Goal: Transaction & Acquisition: Purchase product/service

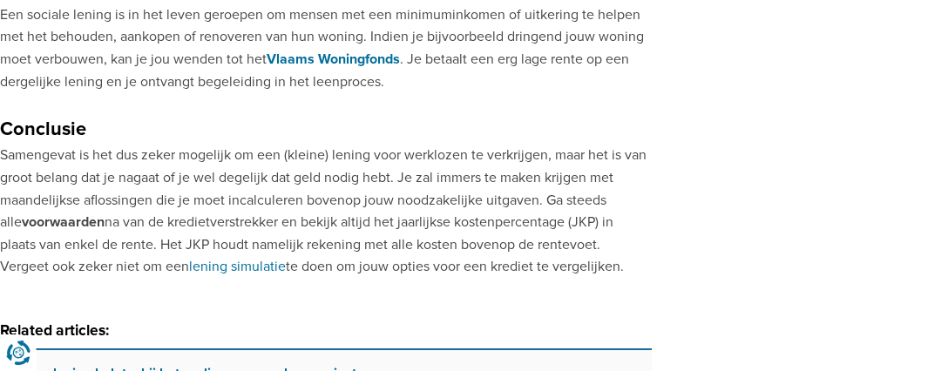
scroll to position [1627, 0]
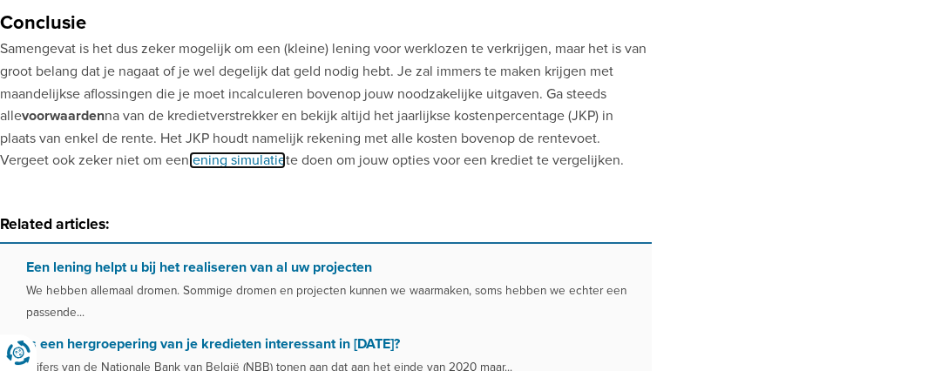
click at [189, 164] on link "lening simulatie" at bounding box center [237, 160] width 97 height 17
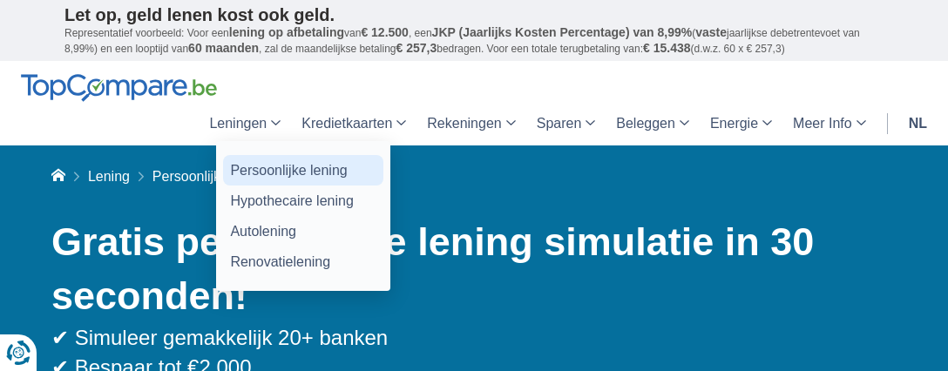
click at [269, 168] on link "Persoonlijke lening" at bounding box center [303, 170] width 160 height 31
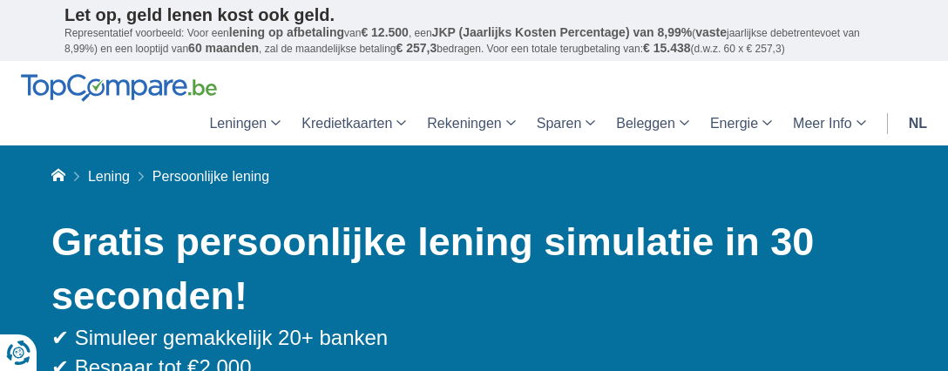
scroll to position [340, 0]
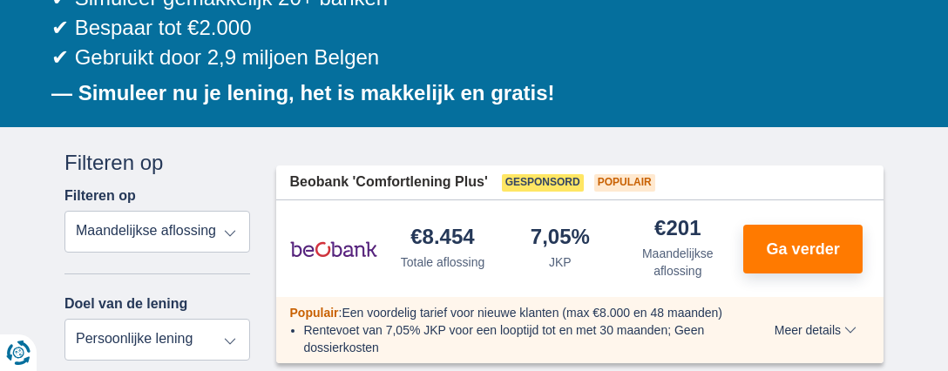
select select "trp+"
click option "Totale aflossing" at bounding box center [0, 0] width 0 height 0
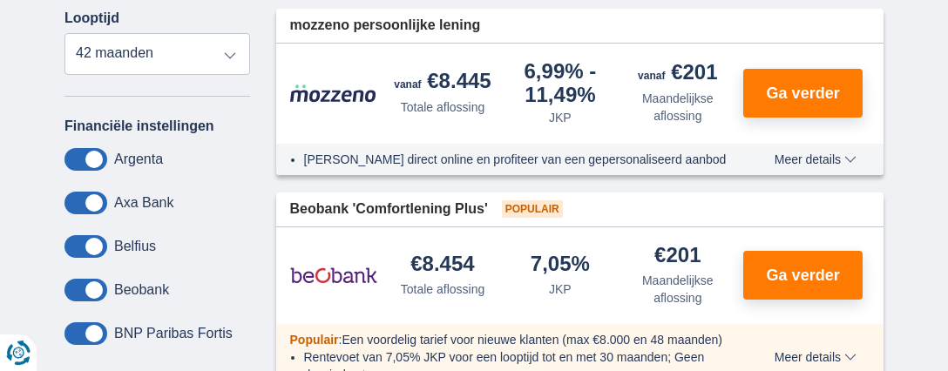
scroll to position [680, 0]
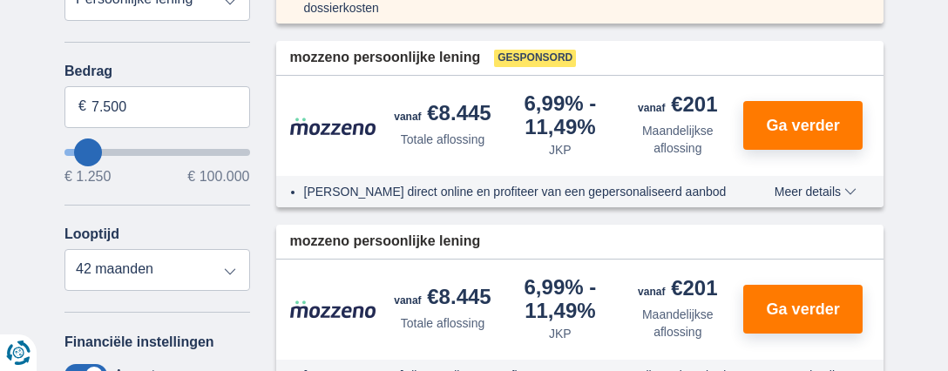
type input "6.250"
type input "6250"
type input "7.250"
type input "7250"
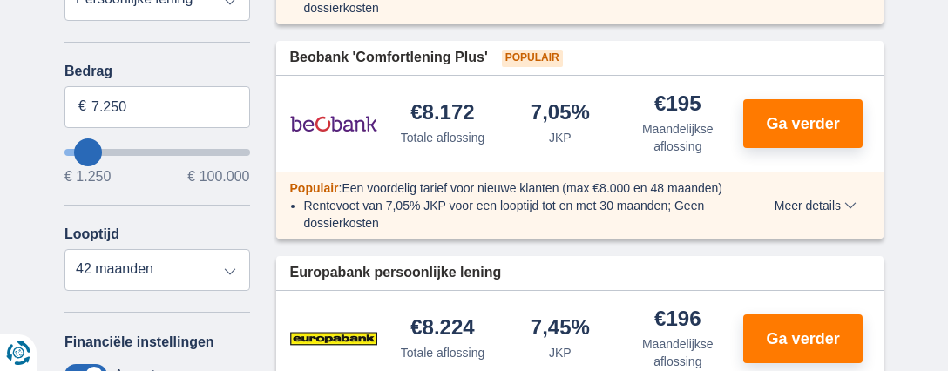
type input "20.250"
type input "20250"
select select "120"
type input "20250"
click at [108, 150] on input "wantToBorrow" at bounding box center [157, 152] width 186 height 7
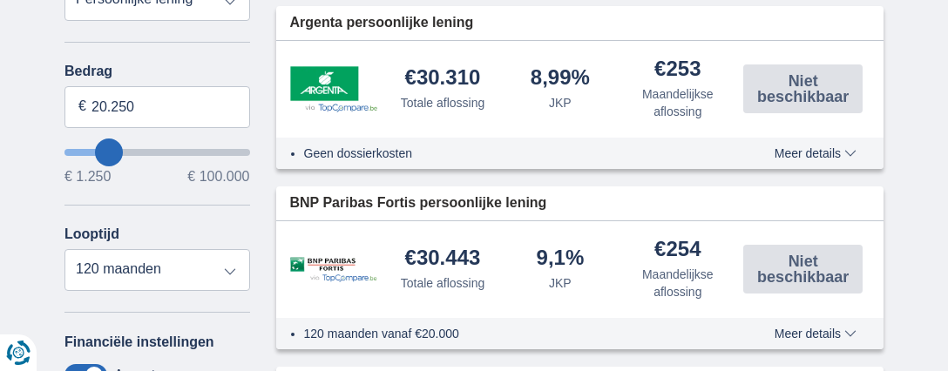
type input "18.250"
type input "18250"
select select "84"
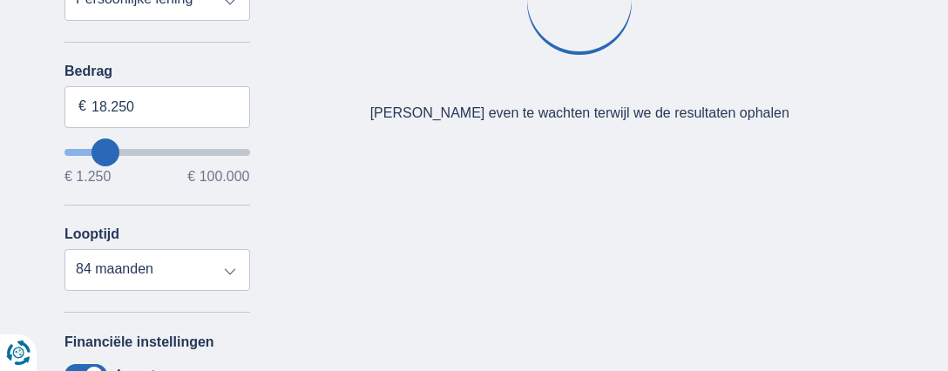
type input "18250"
click at [106, 151] on input "wantToBorrow" at bounding box center [157, 152] width 186 height 7
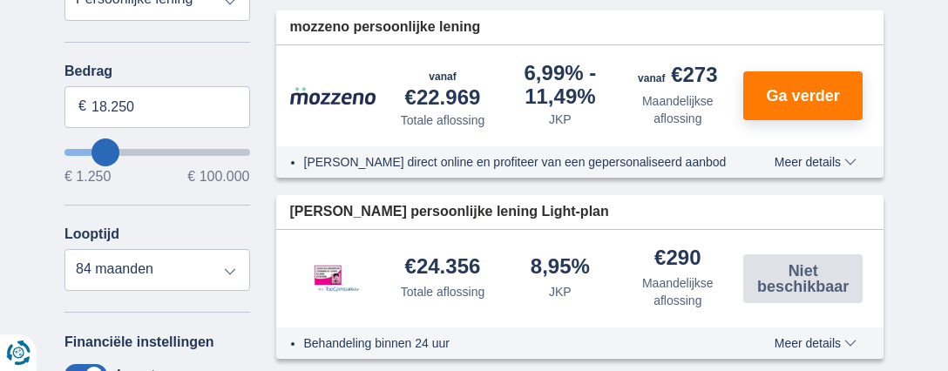
type input "10.250"
type input "10250"
select select "60"
type input "10250"
click at [93, 150] on input "wantToBorrow" at bounding box center [157, 152] width 186 height 7
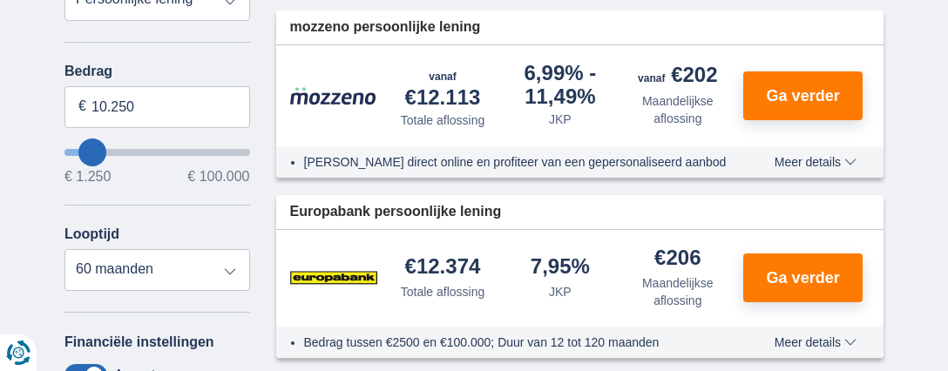
click at [116, 146] on div "Bedrag 10.250 € € 1.250 € 100.000" at bounding box center [157, 124] width 186 height 120
type input "27.250"
type input "27250"
click at [119, 149] on input "wantToBorrow" at bounding box center [157, 152] width 186 height 7
select select "120"
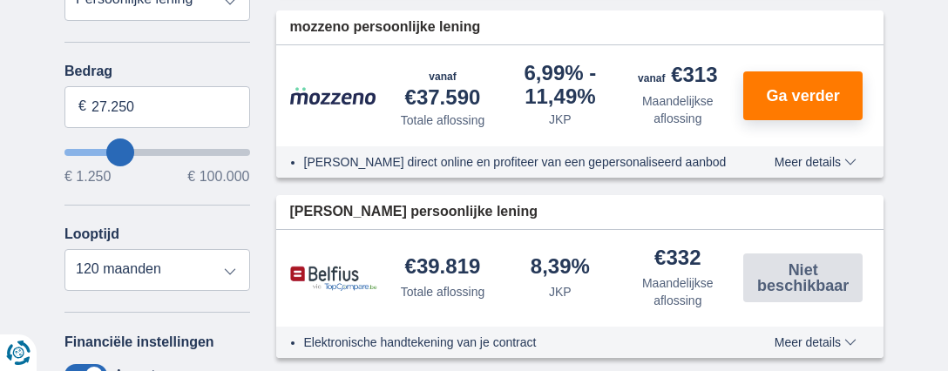
type input "32.250"
type input "32250"
type input "33.250"
type input "33250"
click at [129, 149] on input "wantToBorrow" at bounding box center [157, 152] width 186 height 7
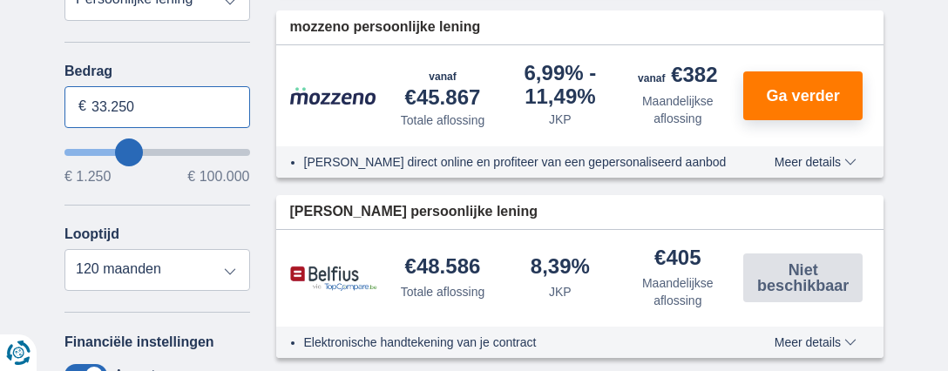
drag, startPoint x: 146, startPoint y: 105, endPoint x: 72, endPoint y: 112, distance: 73.6
click at [72, 112] on input "33.250" at bounding box center [157, 107] width 186 height 42
type input "30.000"
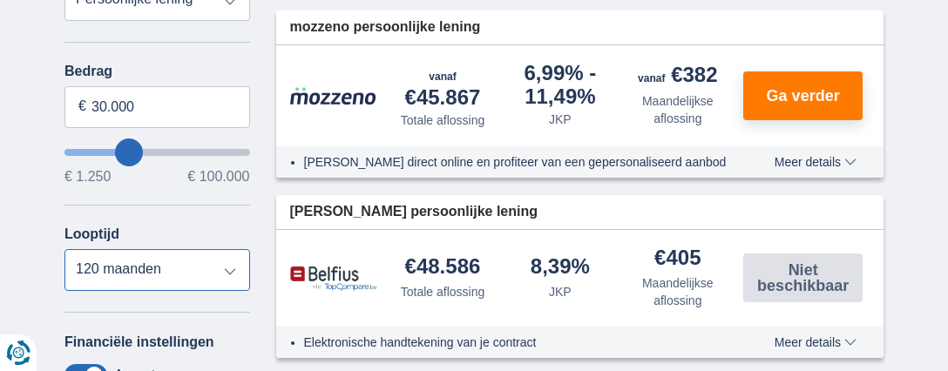
type input "30250"
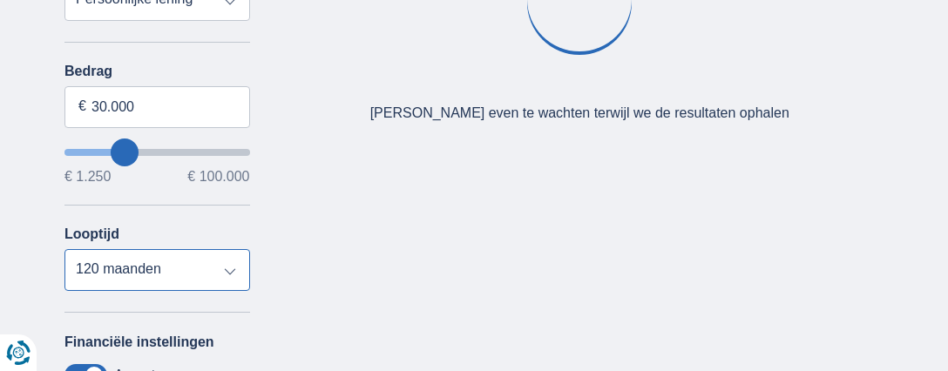
click at [64, 249] on select "12 maanden 18 maanden 24 maanden 30 maanden 36 maanden 42 maanden 48 maanden 60…" at bounding box center [157, 270] width 186 height 42
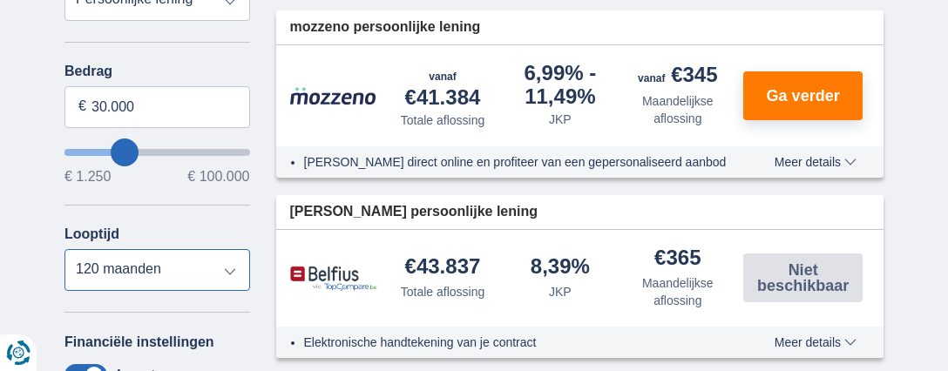
select select "24"
click option "24 maanden" at bounding box center [0, 0] width 0 height 0
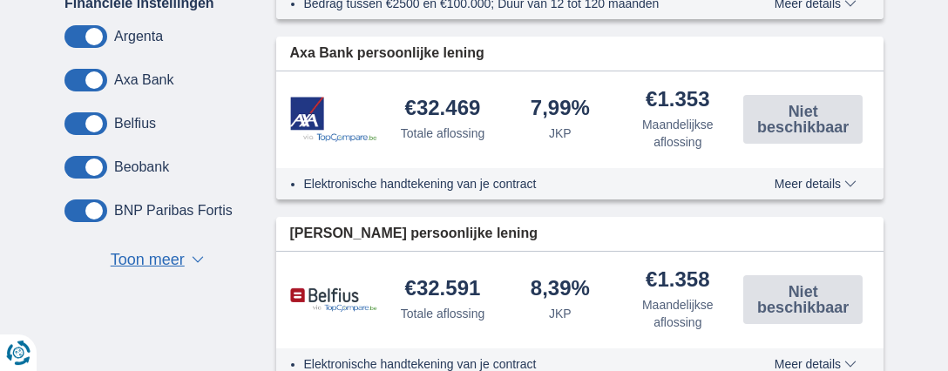
scroll to position [1021, 0]
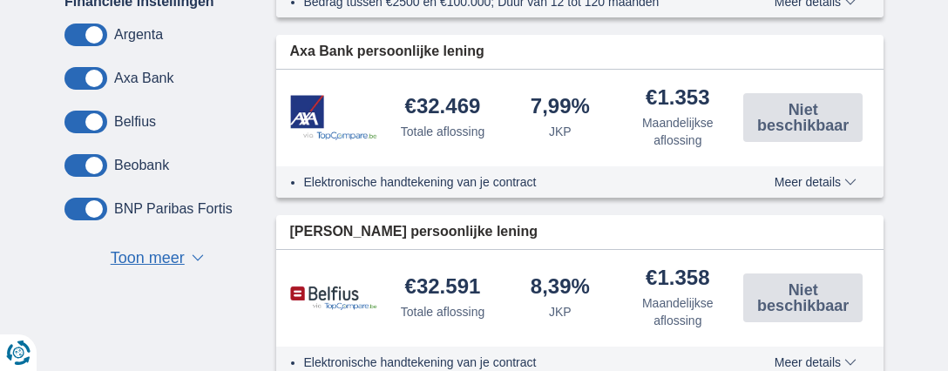
click at [172, 261] on span "Toon meer" at bounding box center [148, 259] width 74 height 23
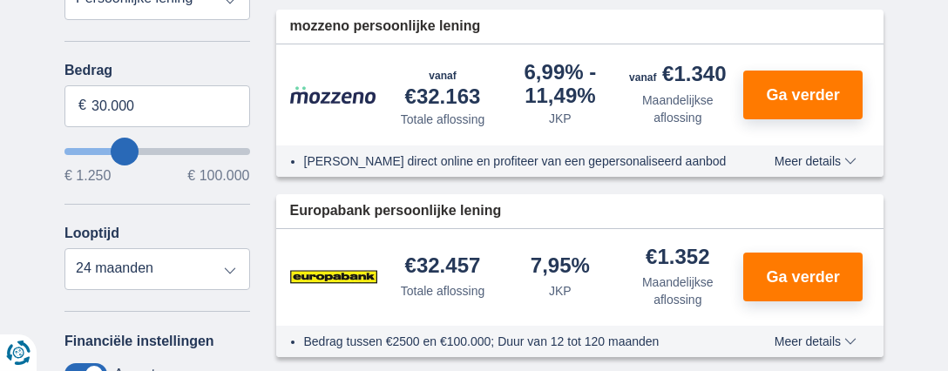
scroll to position [680, 0]
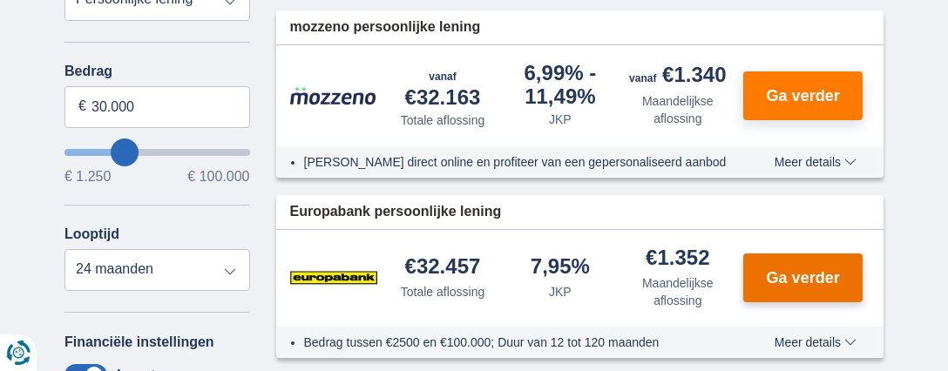
click at [786, 277] on span "Ga verder" at bounding box center [803, 278] width 73 height 16
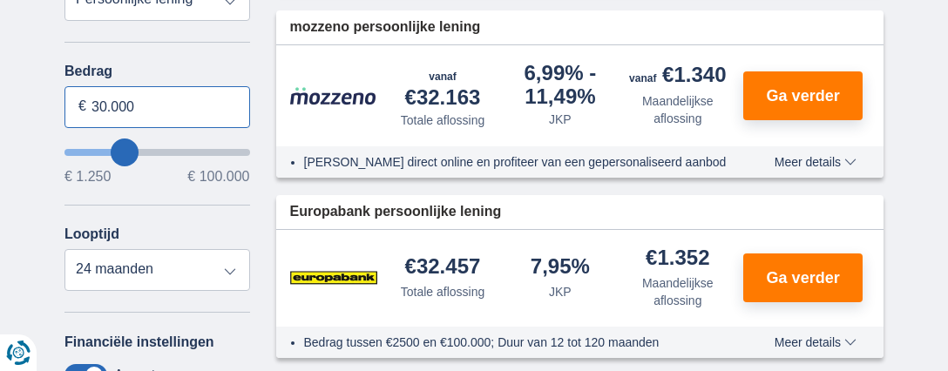
click at [92, 106] on input "30.000" at bounding box center [157, 107] width 186 height 42
type input "20.000"
type input "20250"
select select "84"
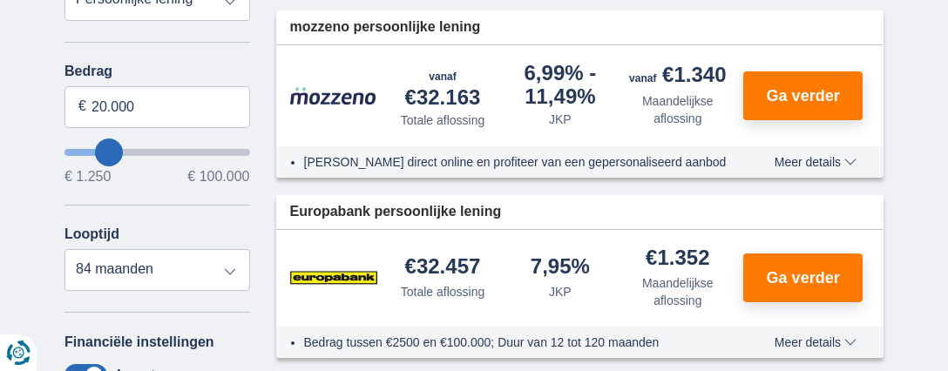
click at [149, 64] on label "Bedrag" at bounding box center [157, 72] width 186 height 16
click at [149, 86] on input "20.000" at bounding box center [157, 107] width 186 height 42
click at [149, 64] on label "Bedrag" at bounding box center [157, 72] width 186 height 16
click at [149, 86] on input "20.000" at bounding box center [157, 107] width 186 height 42
type input "20250"
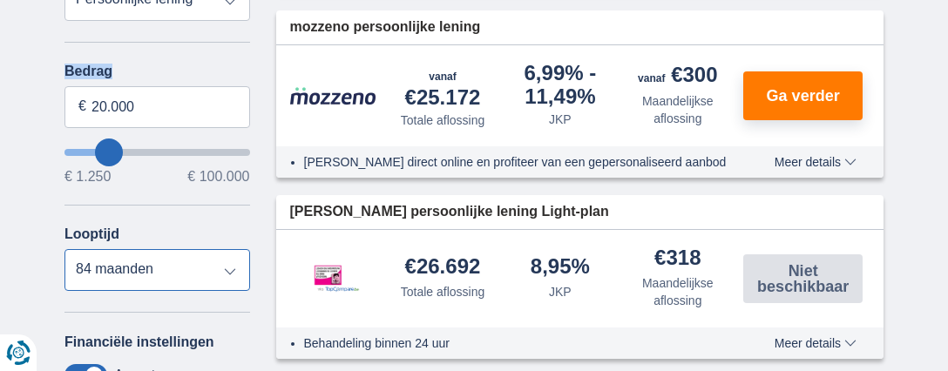
click at [64, 249] on select "12 maanden 18 maanden 24 maanden 30 maanden 36 maanden 42 maanden 48 maanden 60…" at bounding box center [157, 270] width 186 height 42
select select "24"
click option "24 maanden" at bounding box center [0, 0] width 0 height 0
